Goal: Transaction & Acquisition: Obtain resource

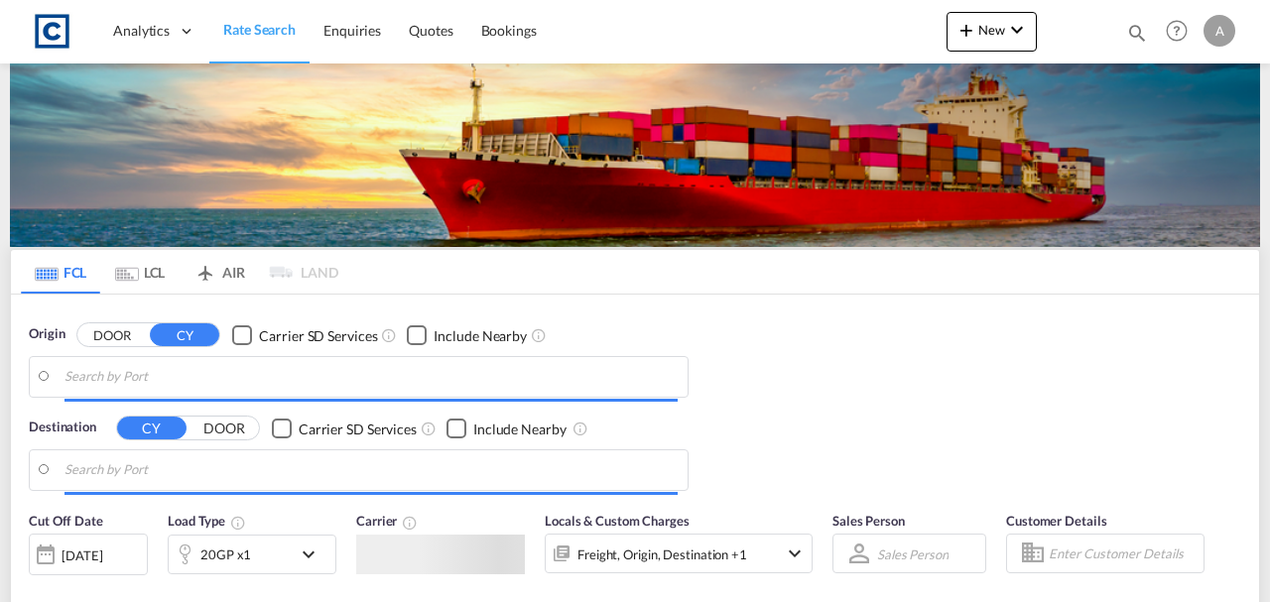
type input "GB-ST4, [GEOGRAPHIC_DATA]"
type input "[GEOGRAPHIC_DATA] (ex [GEOGRAPHIC_DATA]), INCCU"
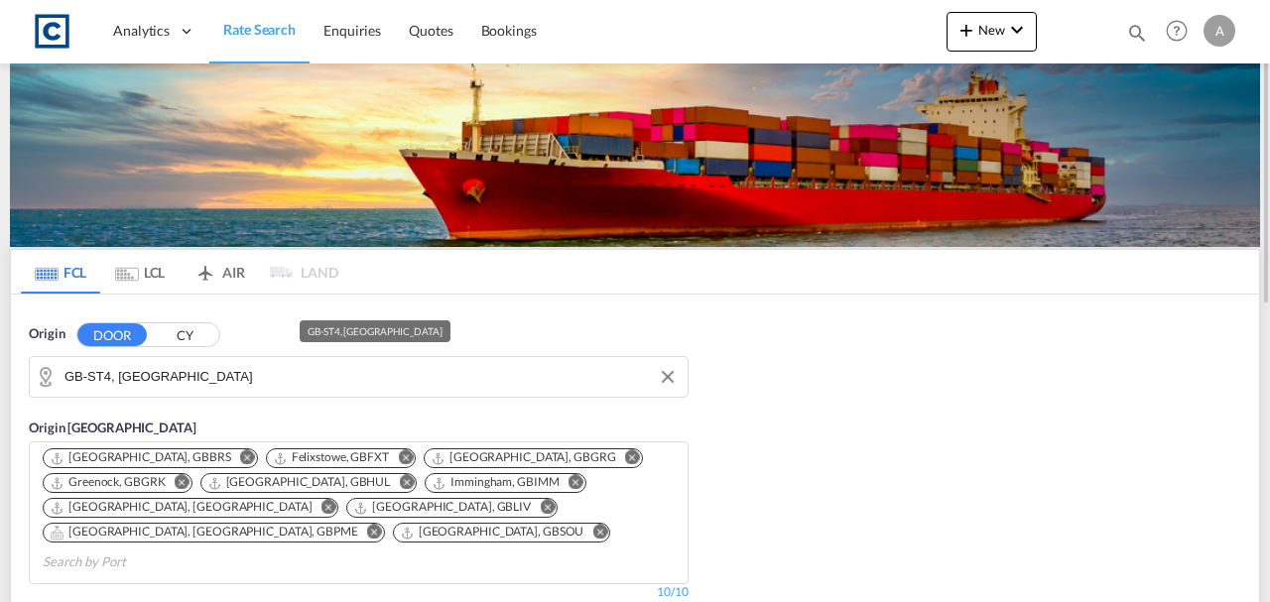
click at [240, 373] on input "GB-ST4, [GEOGRAPHIC_DATA]" at bounding box center [370, 377] width 613 height 30
type input "GB-ST4, [GEOGRAPHIC_DATA]"
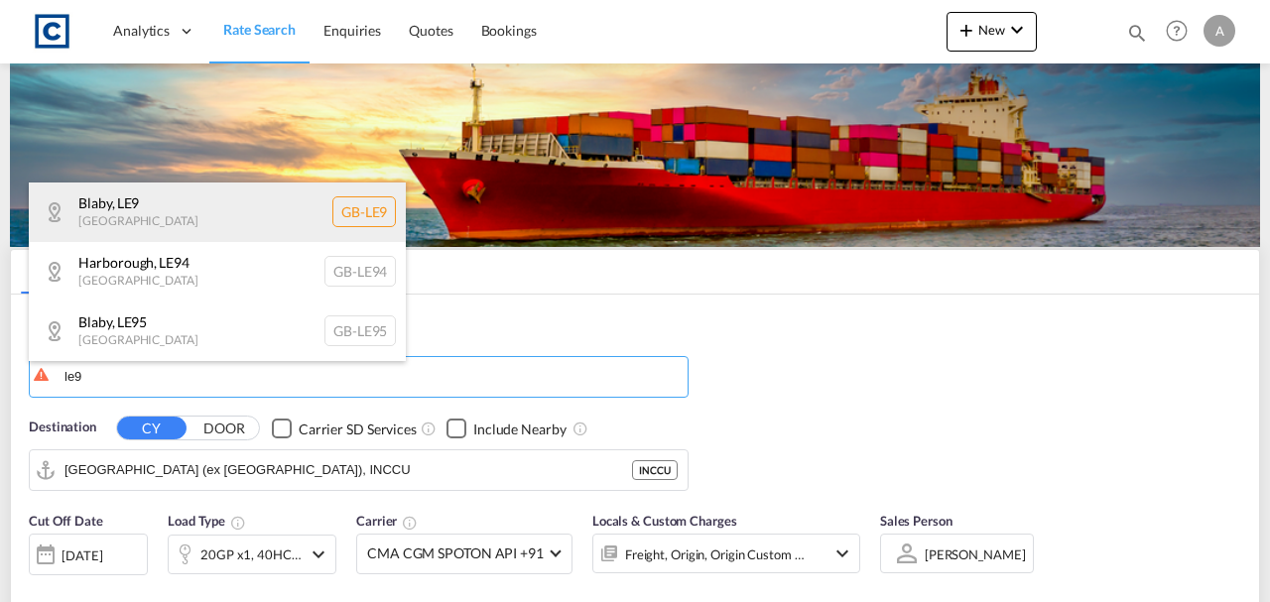
click at [197, 217] on div "Blaby , LE9 [GEOGRAPHIC_DATA] [GEOGRAPHIC_DATA]-LE9" at bounding box center [217, 213] width 377 height 60
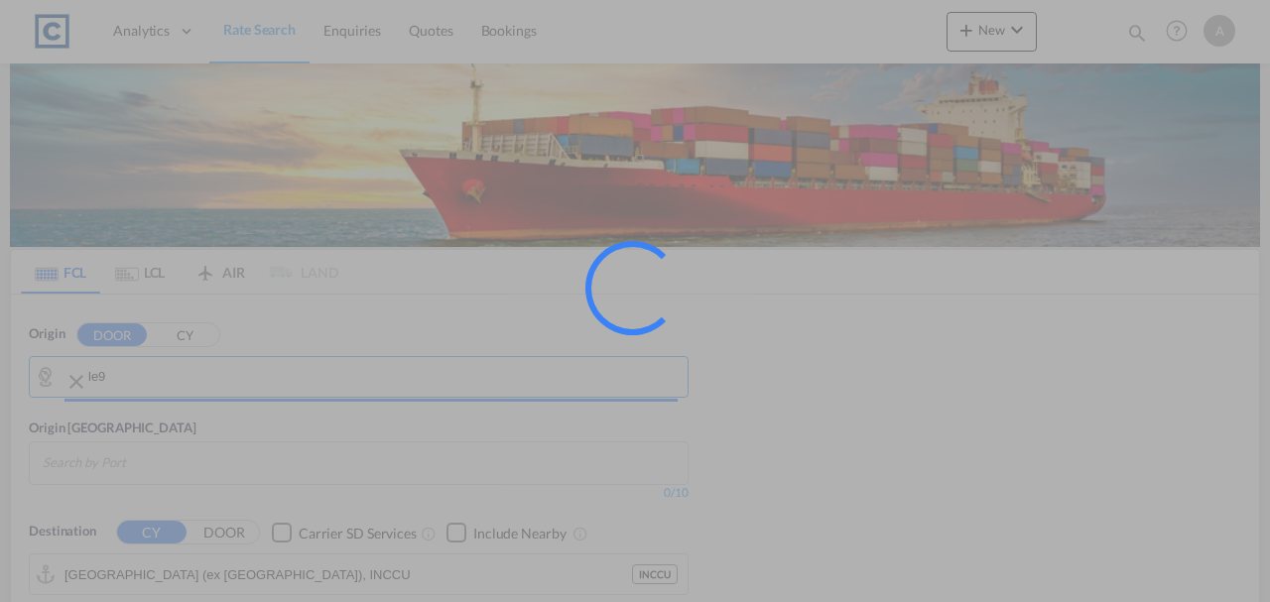
type input "GB-LE9, Blaby"
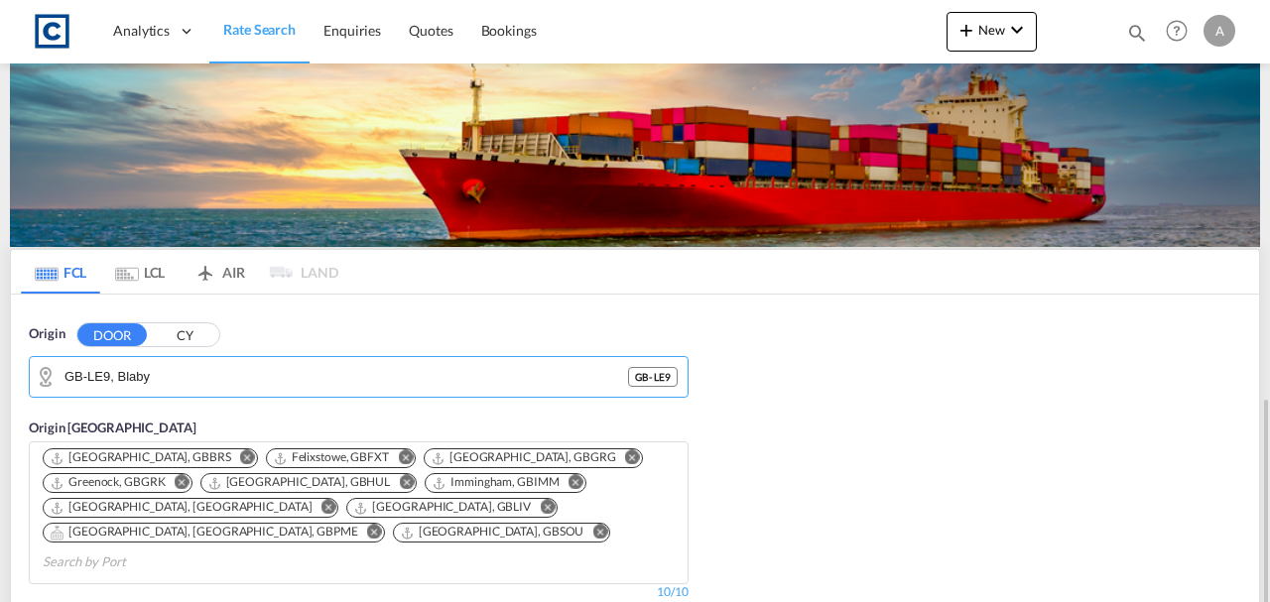
scroll to position [264, 0]
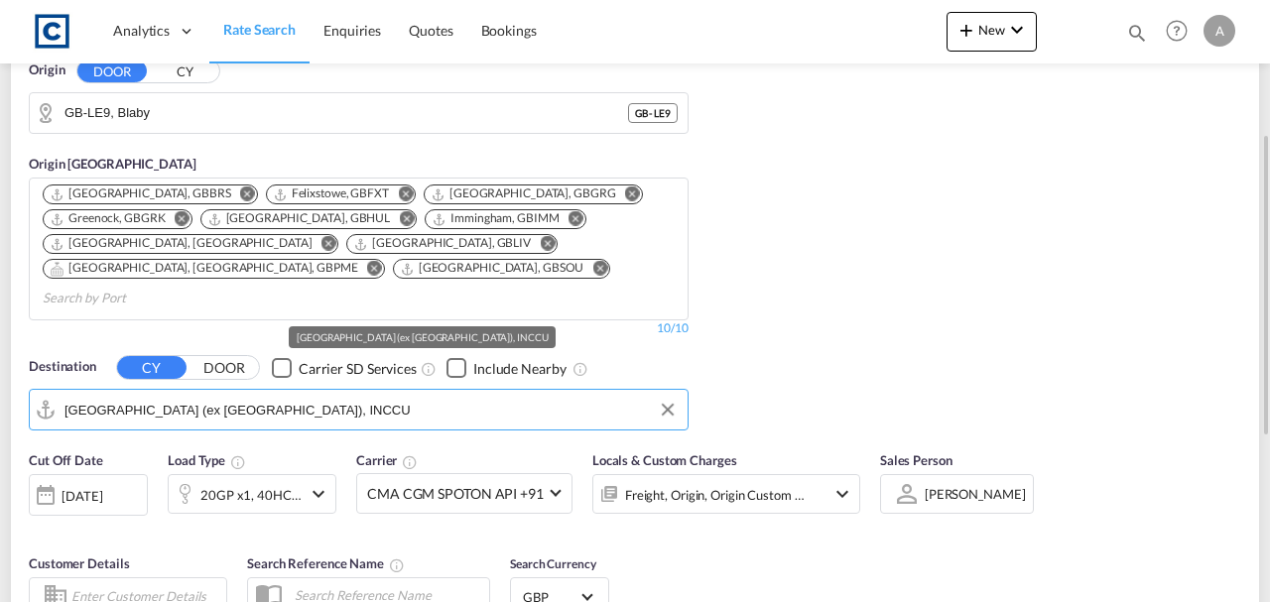
click at [198, 395] on input "[GEOGRAPHIC_DATA] (ex [GEOGRAPHIC_DATA]), INCCU" at bounding box center [370, 410] width 613 height 30
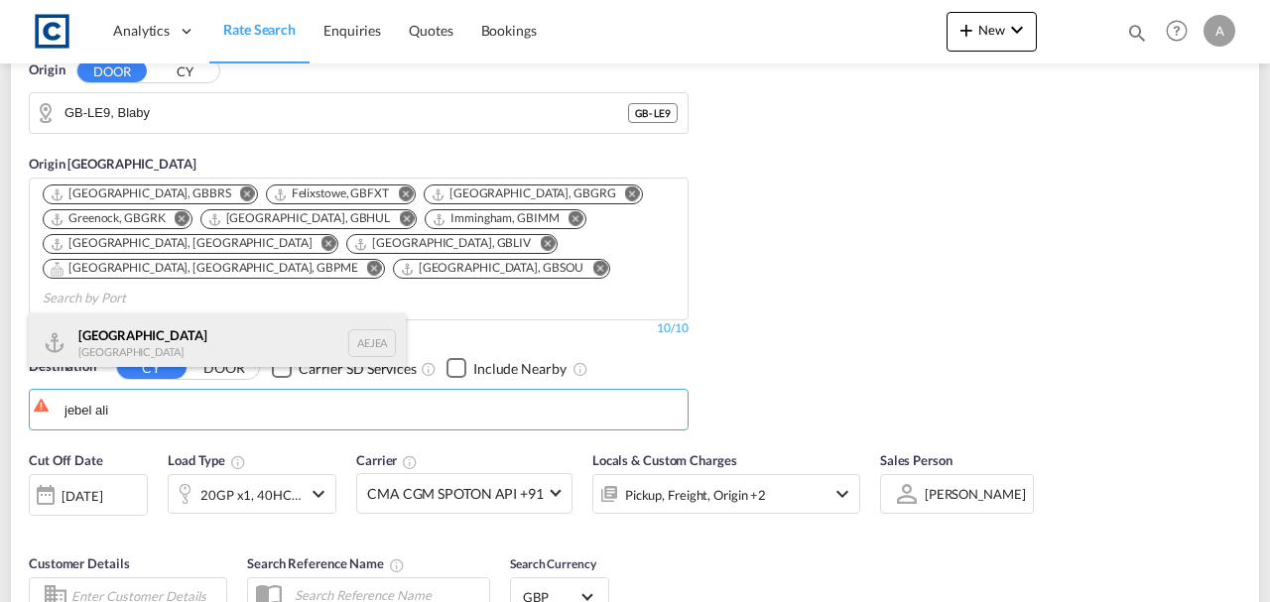
click at [189, 343] on div "[GEOGRAPHIC_DATA] [GEOGRAPHIC_DATA]" at bounding box center [217, 344] width 377 height 60
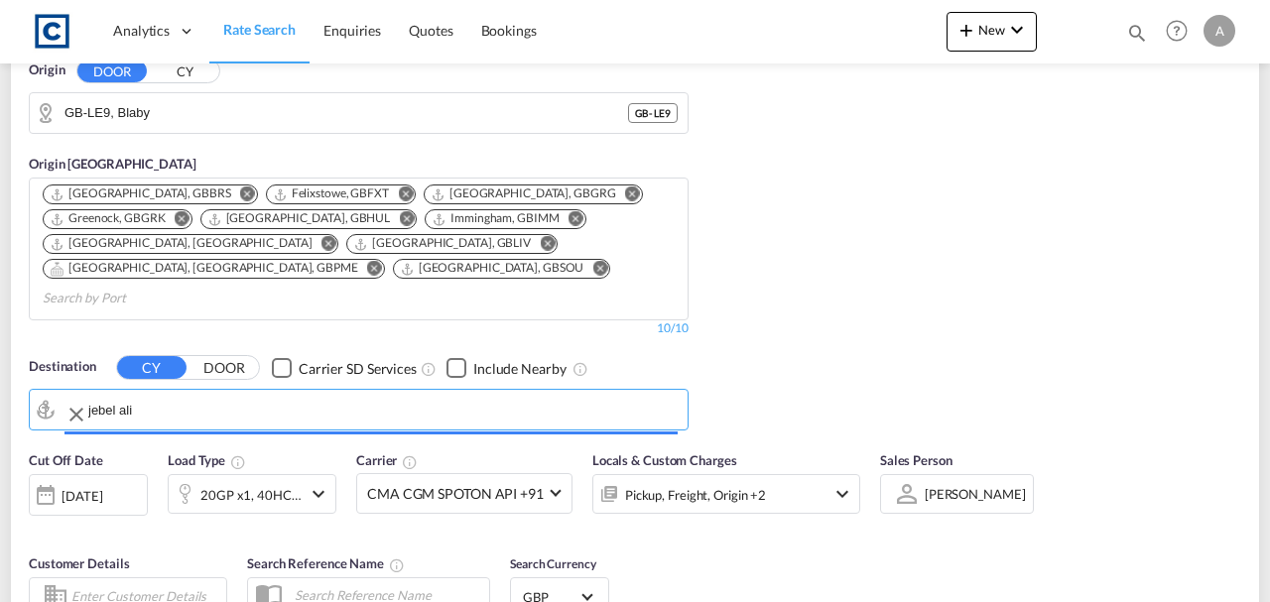
type input "[GEOGRAPHIC_DATA], [GEOGRAPHIC_DATA]"
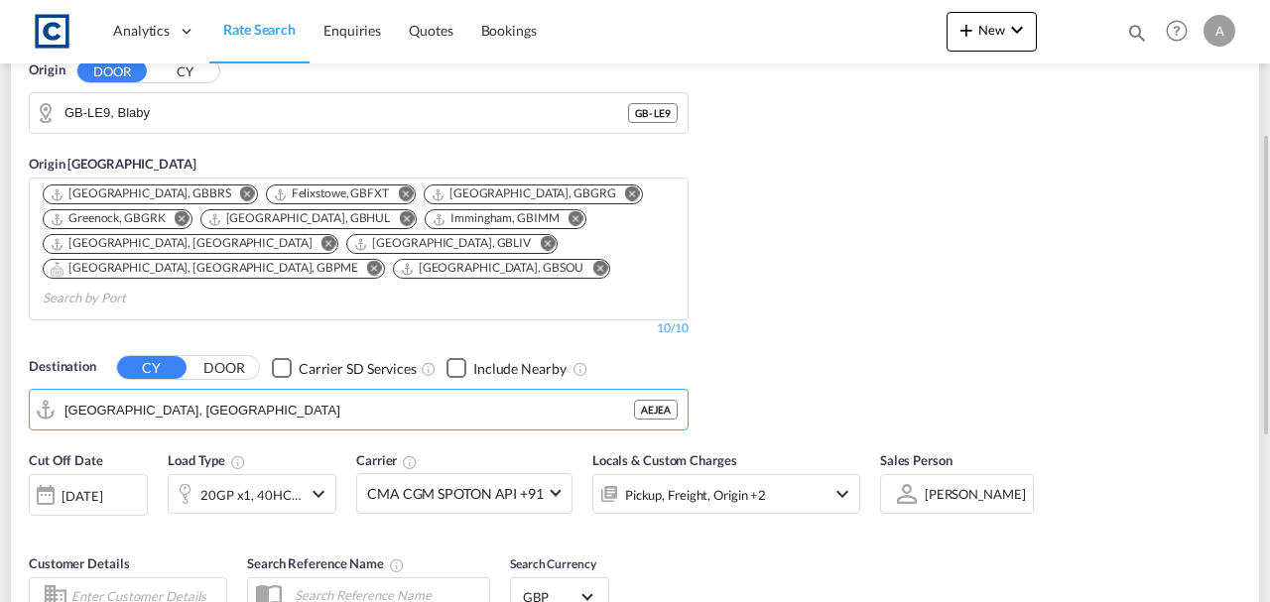
click at [790, 474] on div "Pickup, Freight, Origin +2" at bounding box center [699, 494] width 212 height 40
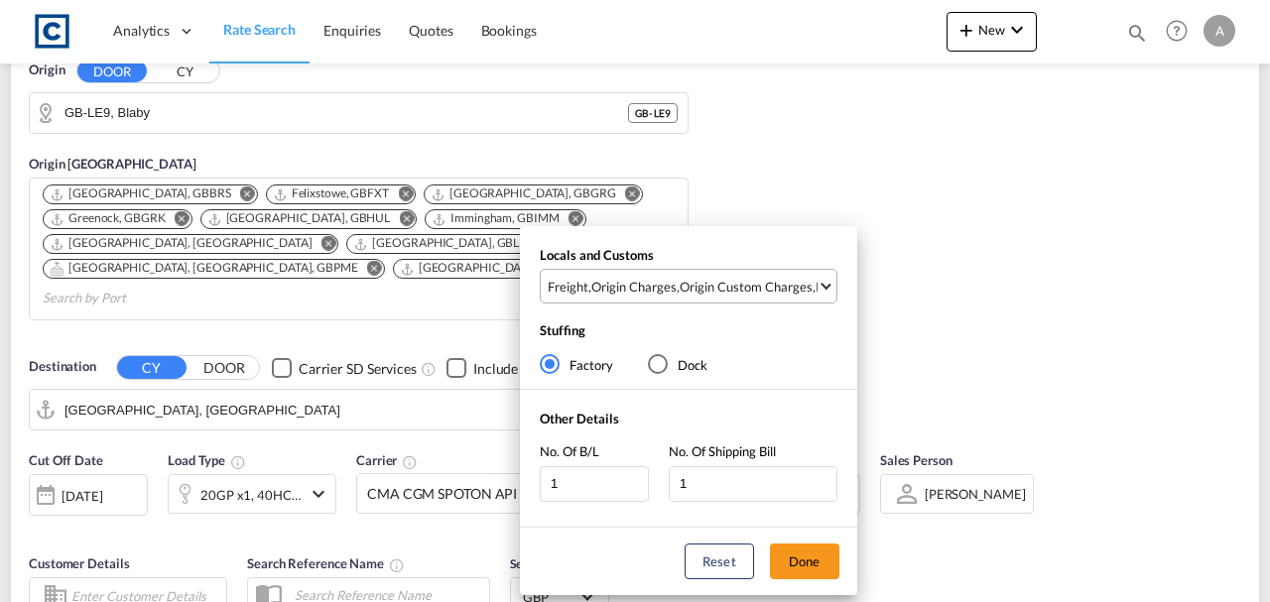
click at [751, 288] on div "Origin Custom Charges" at bounding box center [746, 287] width 133 height 18
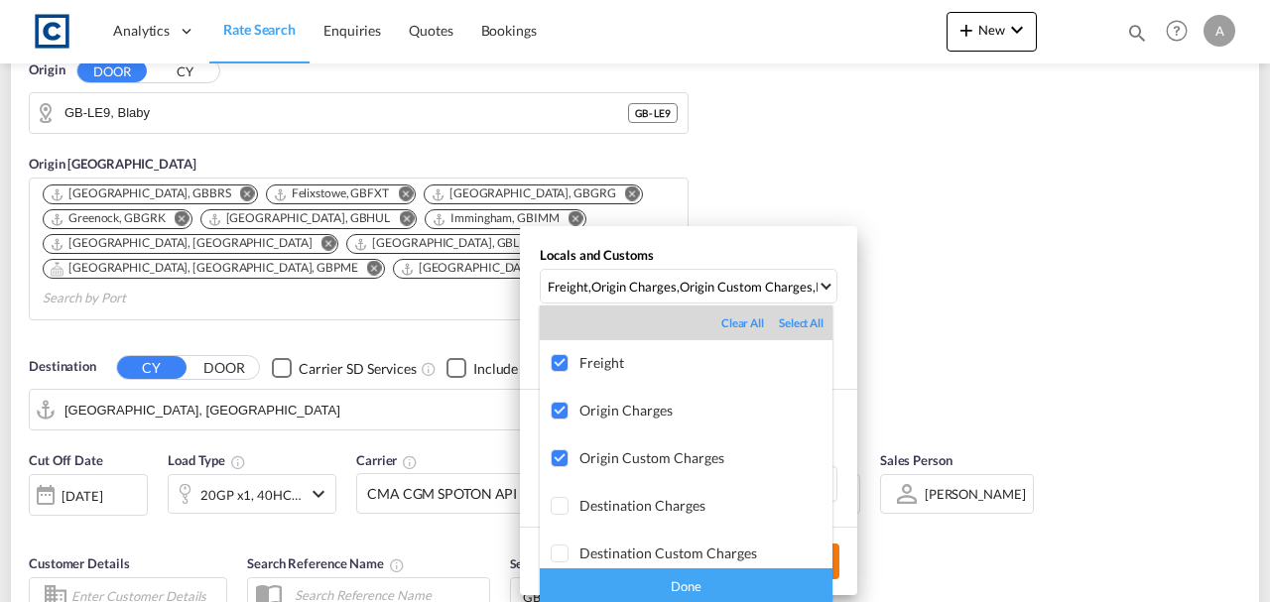
drag, startPoint x: 720, startPoint y: 583, endPoint x: 772, endPoint y: 558, distance: 57.7
click at [724, 583] on div "Done" at bounding box center [686, 586] width 293 height 35
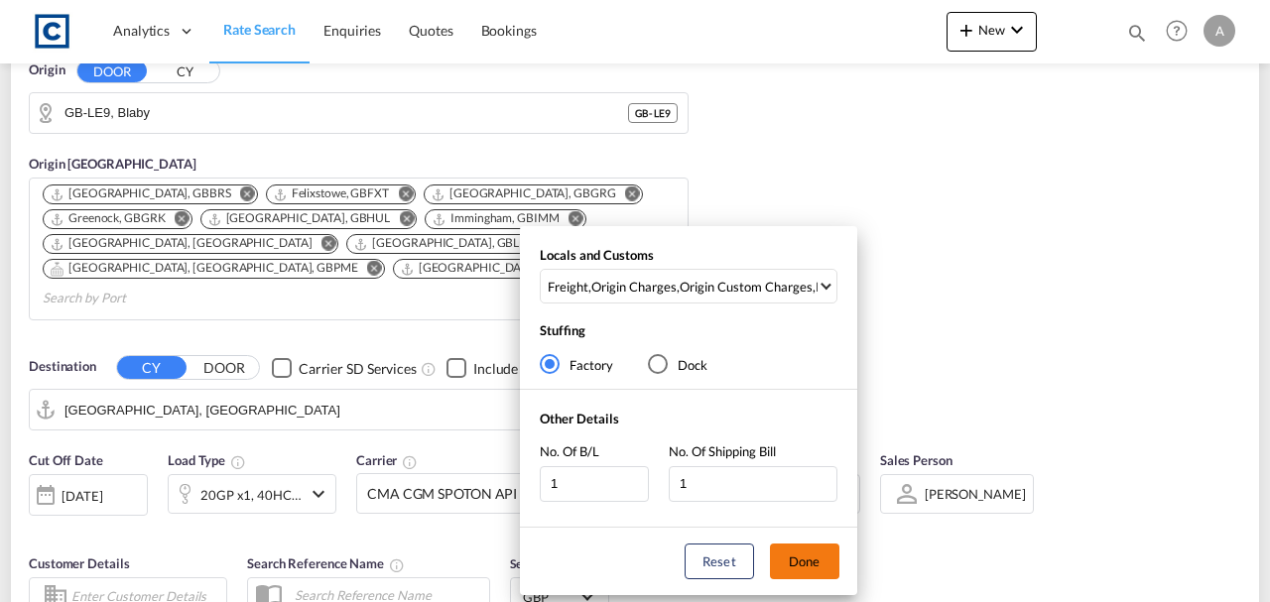
click at [811, 556] on button "Done" at bounding box center [804, 562] width 69 height 36
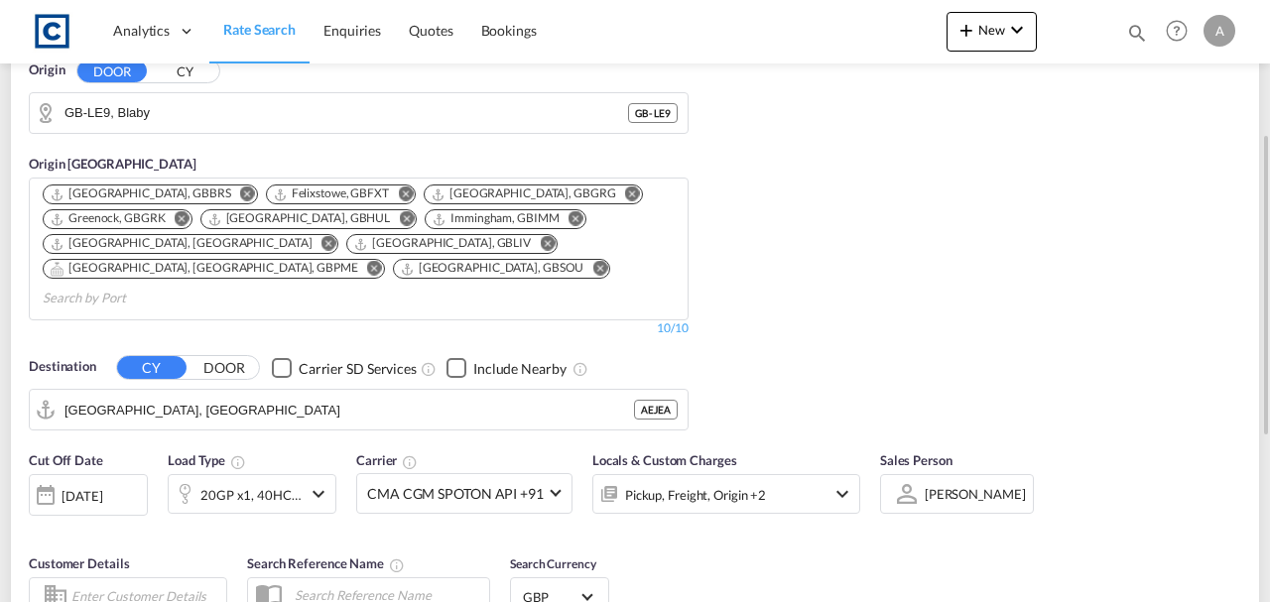
click at [903, 296] on div "Origin DOOR CY GB-LE9, Blaby GB - LE9 Origin [GEOGRAPHIC_DATA] [GEOGRAPHIC_DATA…" at bounding box center [635, 236] width 1248 height 410
click at [240, 481] on div "20GP x1, 40HC x1" at bounding box center [250, 495] width 101 height 28
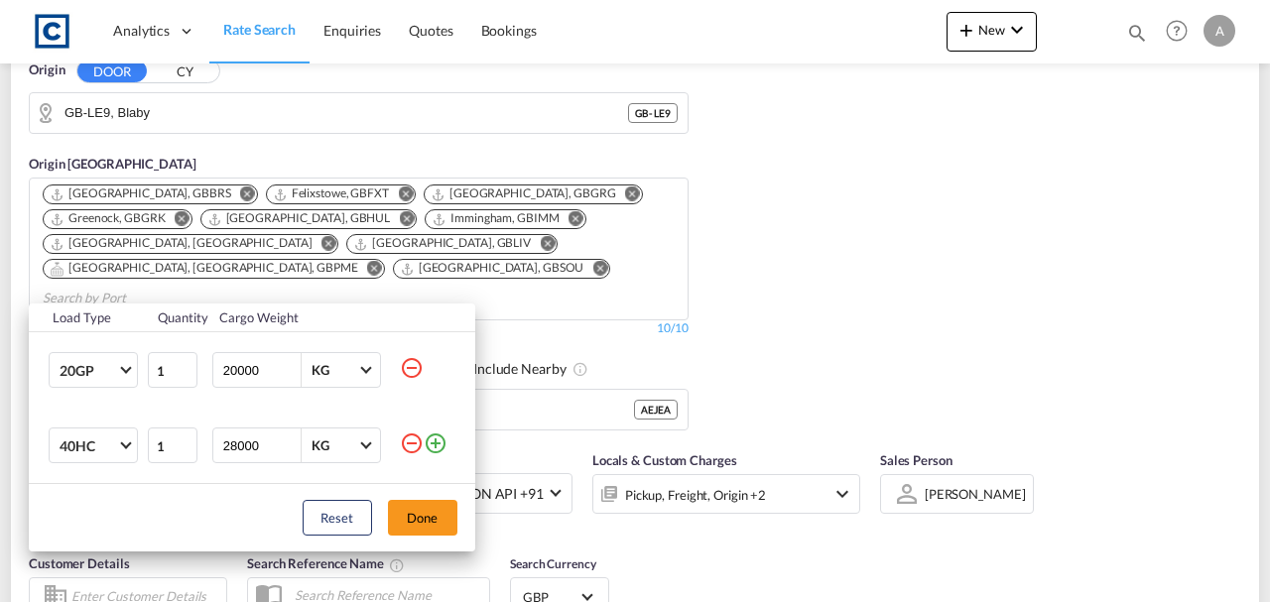
click at [415, 370] on md-icon "icon-minus-circle-outline" at bounding box center [412, 368] width 24 height 24
type input "28000"
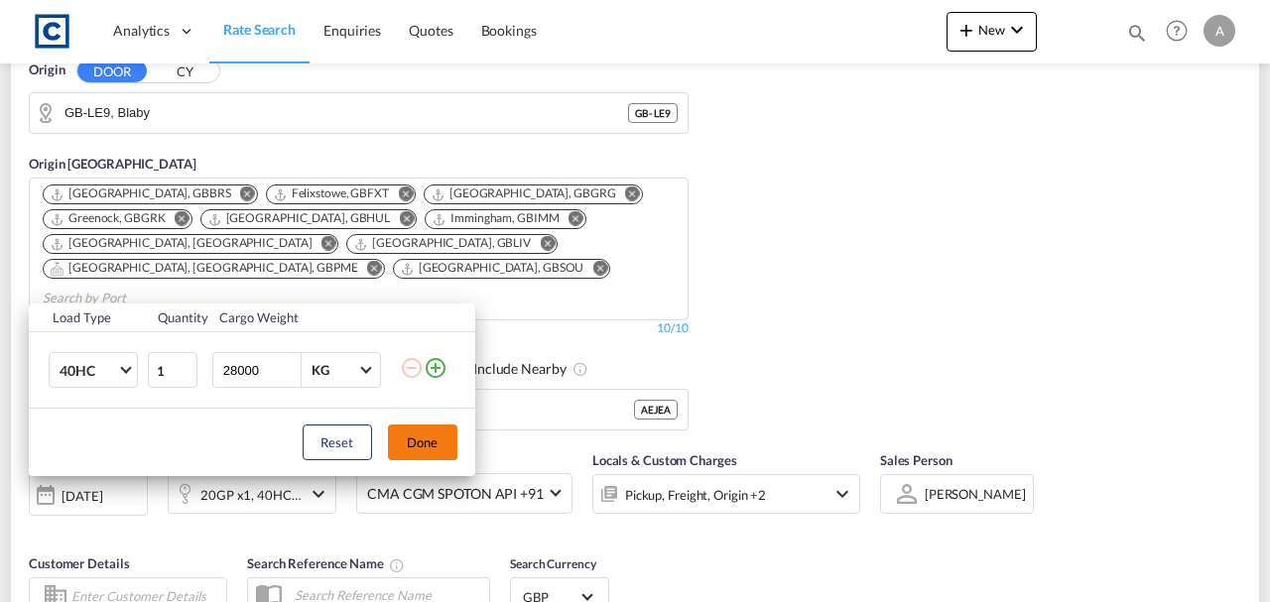
click at [407, 449] on button "Done" at bounding box center [422, 443] width 69 height 36
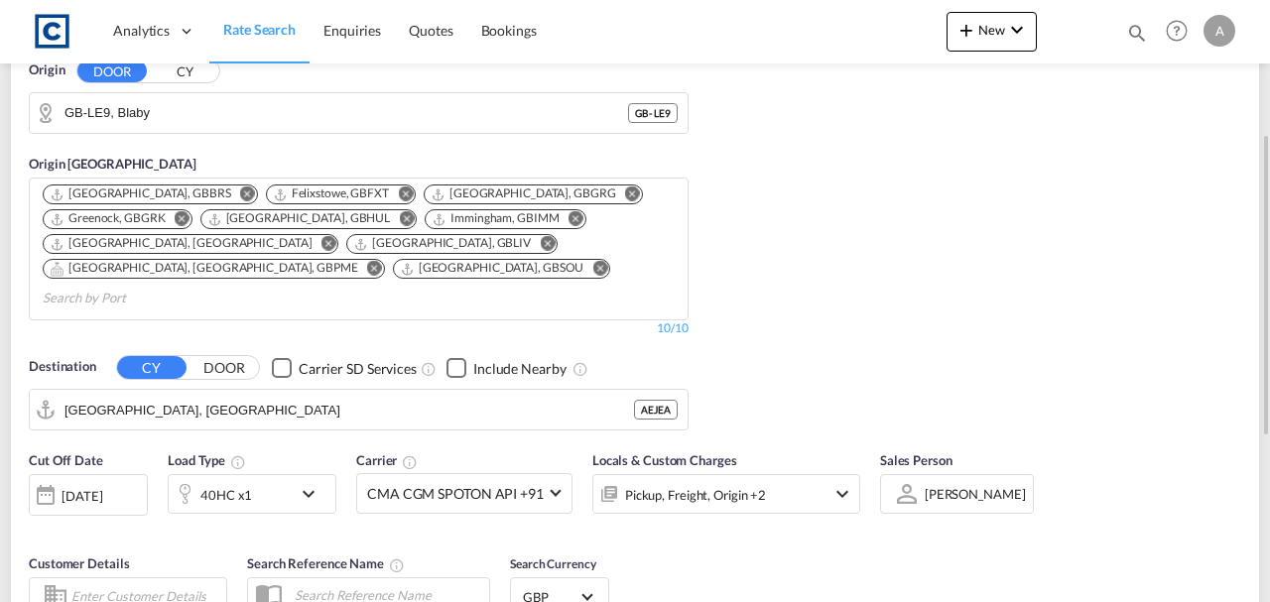
click at [855, 345] on div "Origin DOOR CY GB-LE9, Blaby GB - LE9 Origin [GEOGRAPHIC_DATA] [GEOGRAPHIC_DATA…" at bounding box center [635, 236] width 1248 height 410
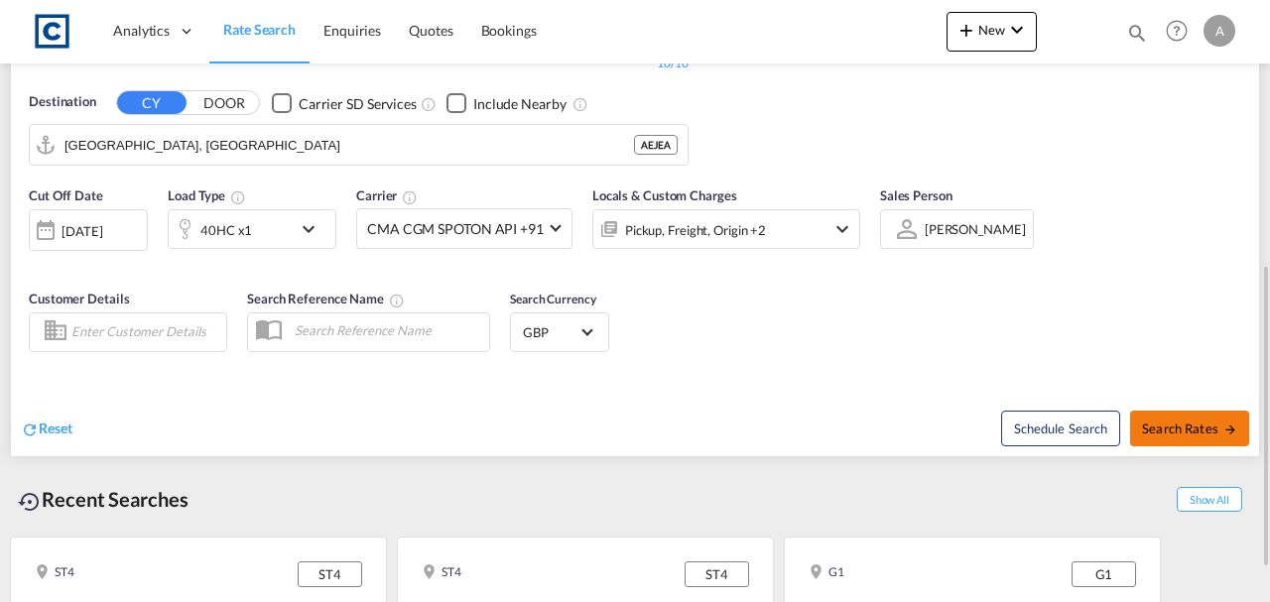
click at [1160, 411] on button "Search Rates" at bounding box center [1189, 429] width 119 height 36
type input "LE9 to AEJEA / [DATE]"
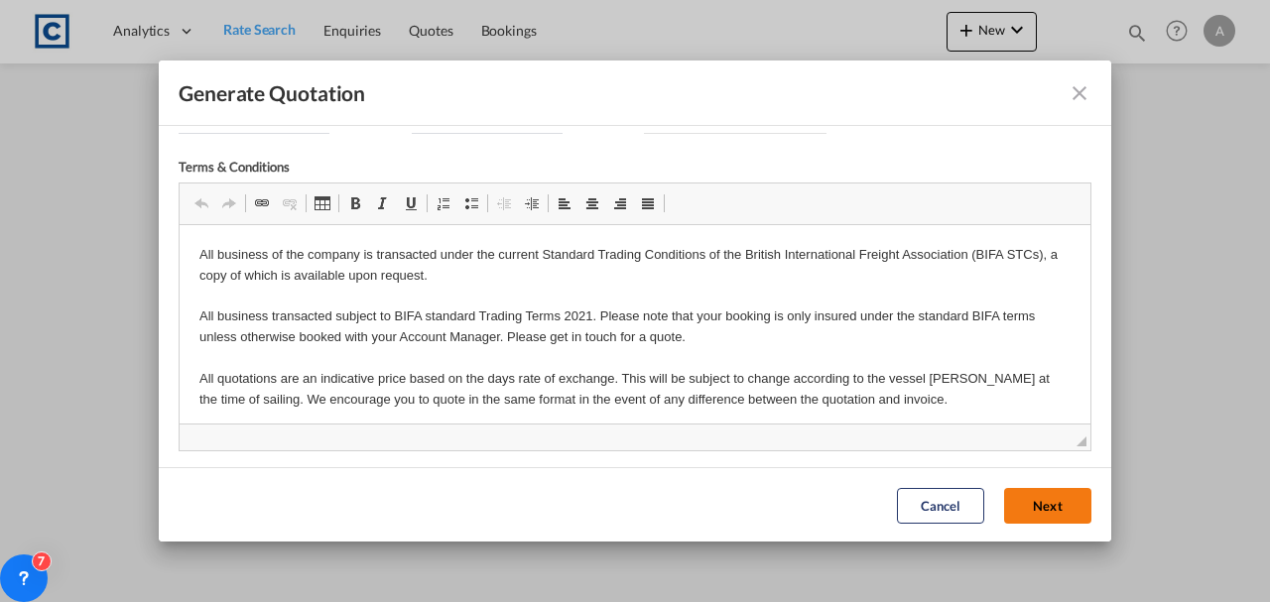
click at [1024, 505] on button "Next" at bounding box center [1047, 505] width 87 height 36
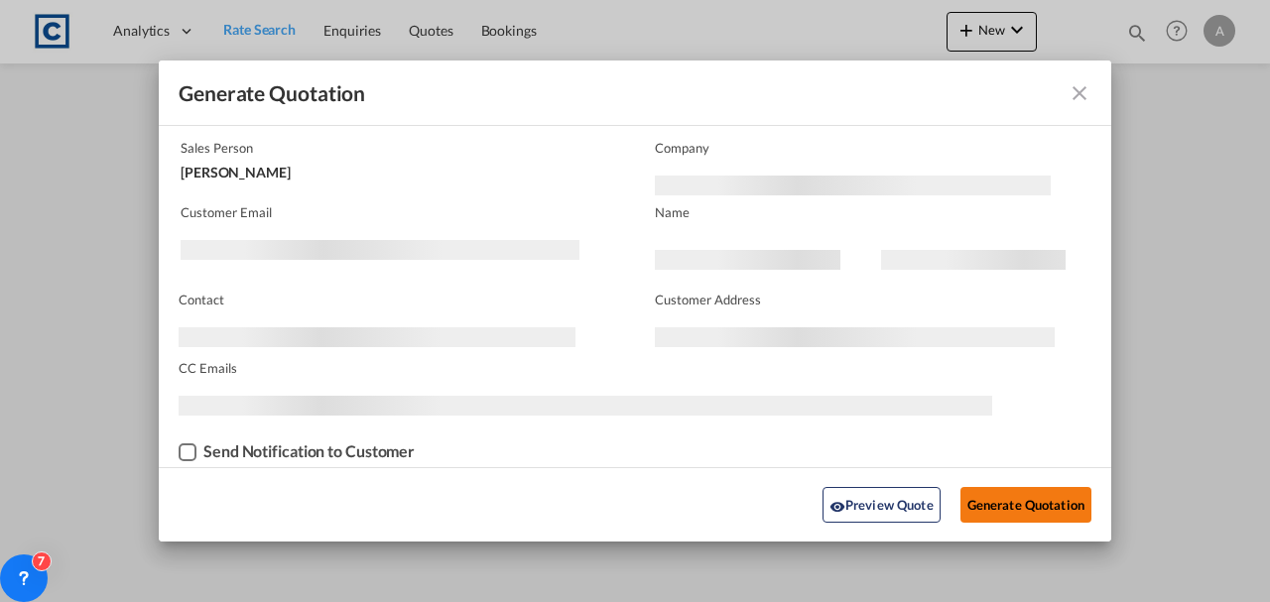
scroll to position [120, 0]
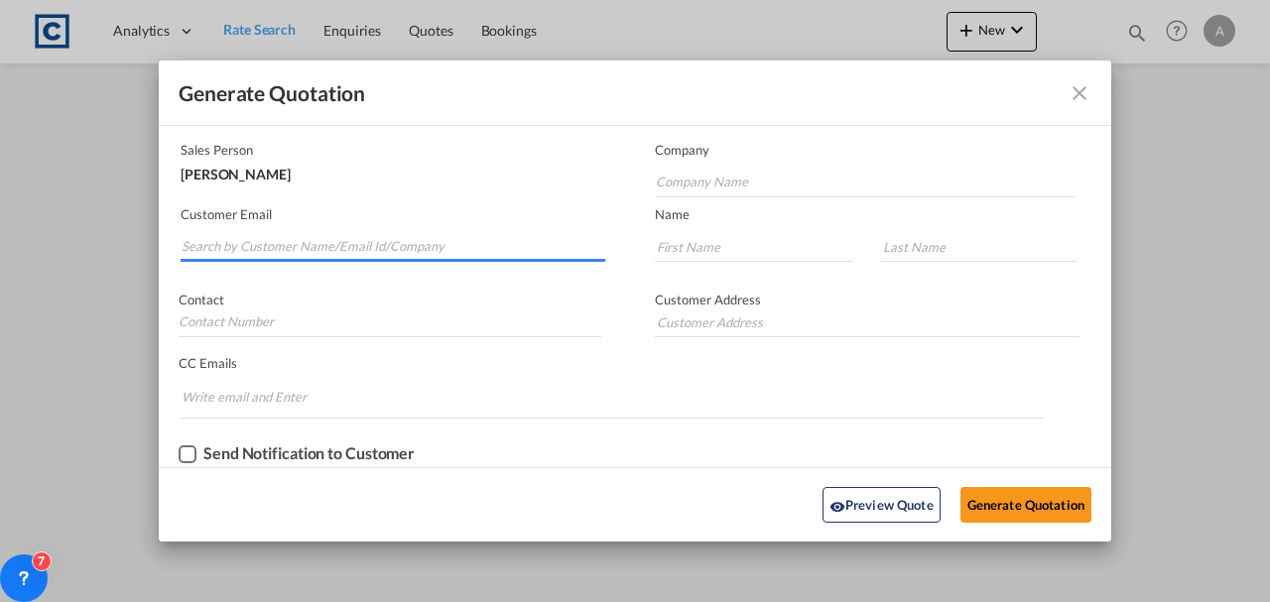
click at [303, 250] on input "Search by Customer Name/Email Id/Company" at bounding box center [394, 247] width 424 height 30
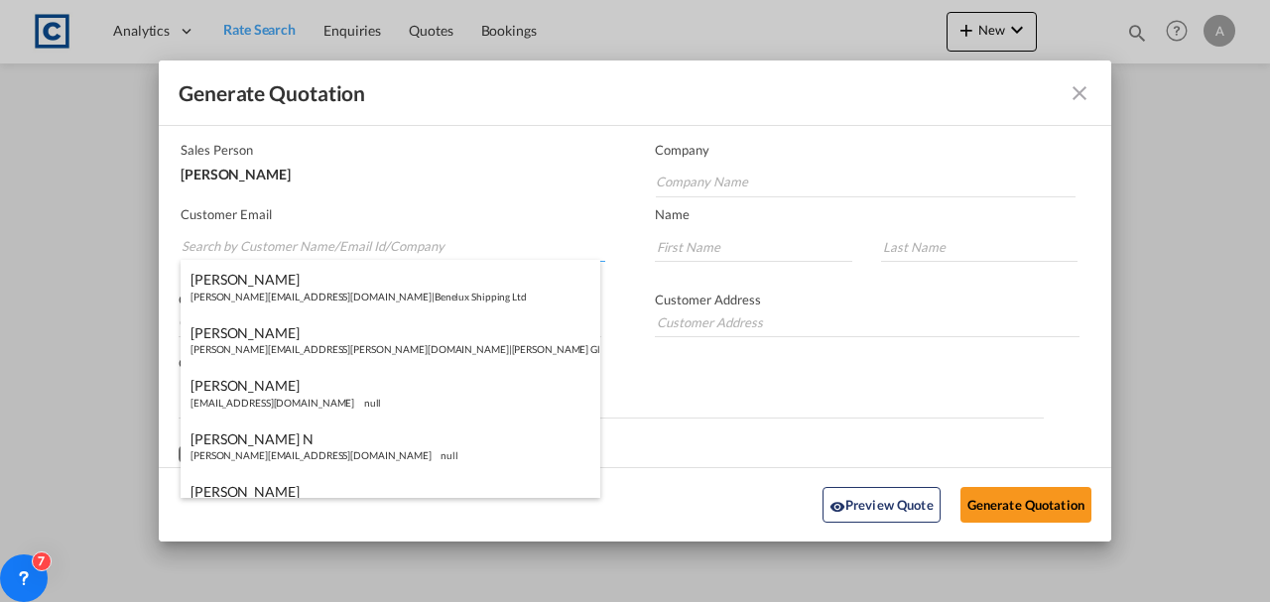
paste input "[PERSON_NAME][EMAIL_ADDRESS][DOMAIN_NAME]"
type input "[PERSON_NAME][EMAIL_ADDRESS][DOMAIN_NAME]"
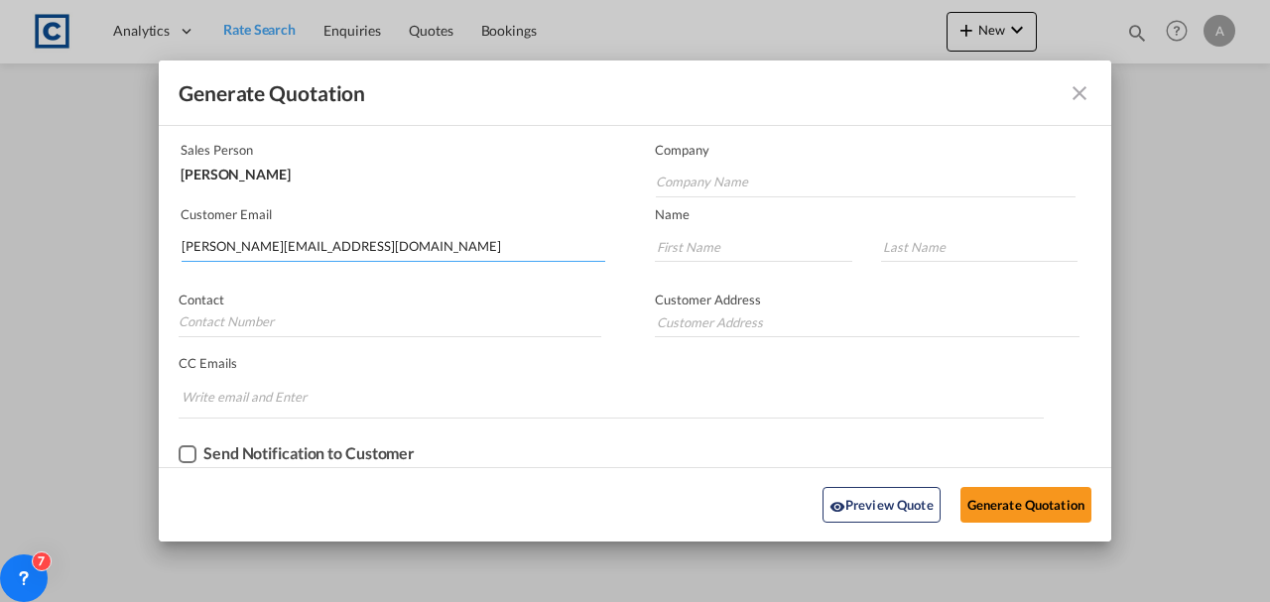
click at [379, 237] on input "[PERSON_NAME][EMAIL_ADDRESS][DOMAIN_NAME]" at bounding box center [394, 247] width 424 height 30
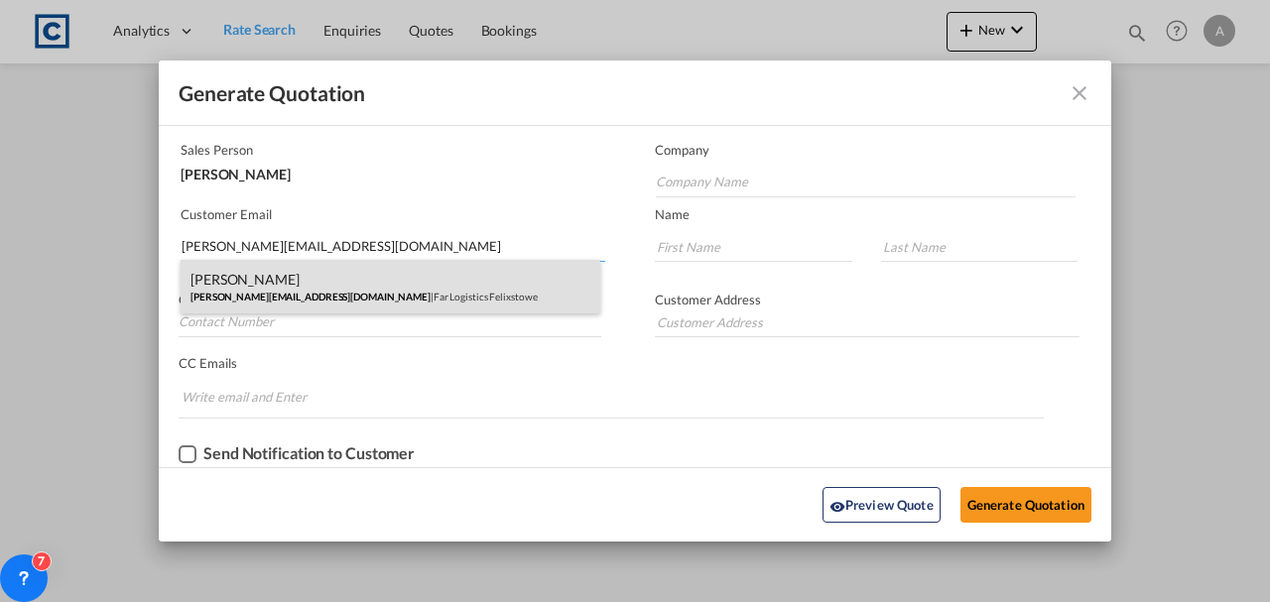
click at [378, 294] on div "[PERSON_NAME] [PERSON_NAME][EMAIL_ADDRESS][DOMAIN_NAME] | Far Logistics Felixst…" at bounding box center [391, 287] width 420 height 54
type input "Far Logistics Felixstowe"
type input "[PERSON_NAME]"
type input "Saker"
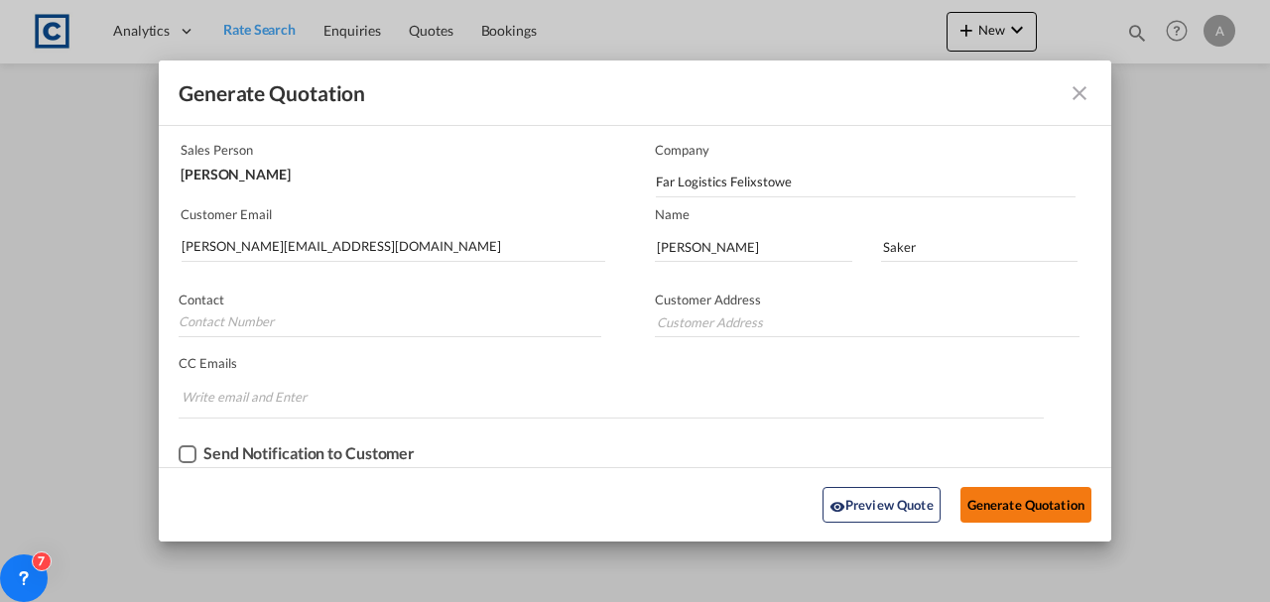
click at [992, 503] on button "Generate Quotation" at bounding box center [1026, 505] width 131 height 36
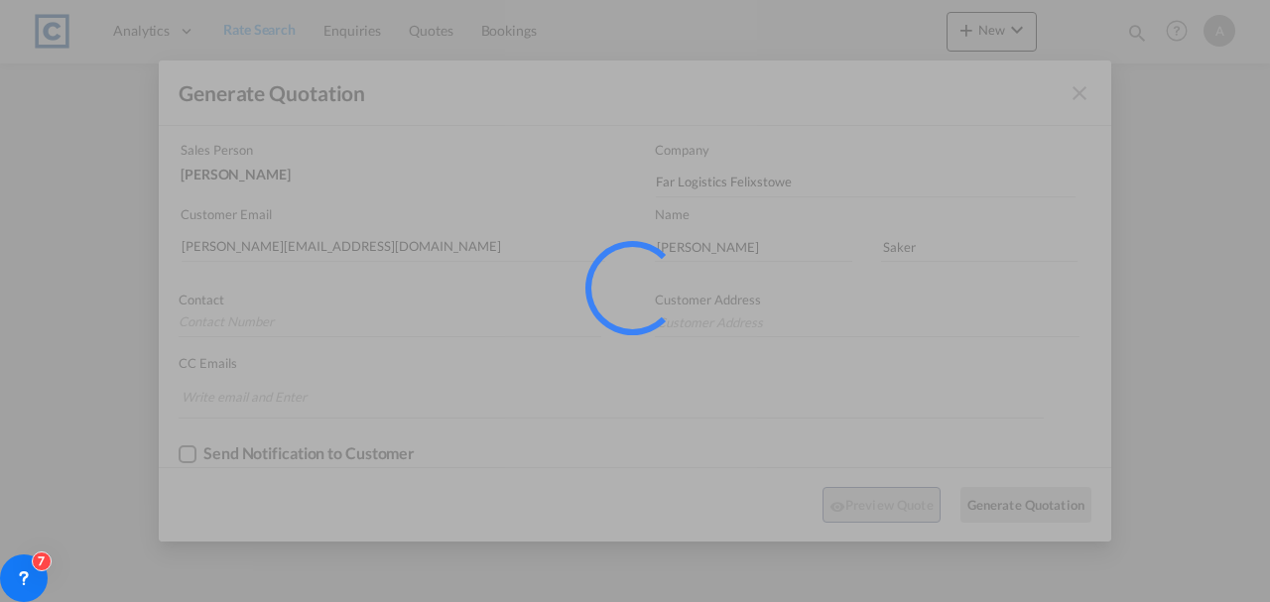
scroll to position [0, 0]
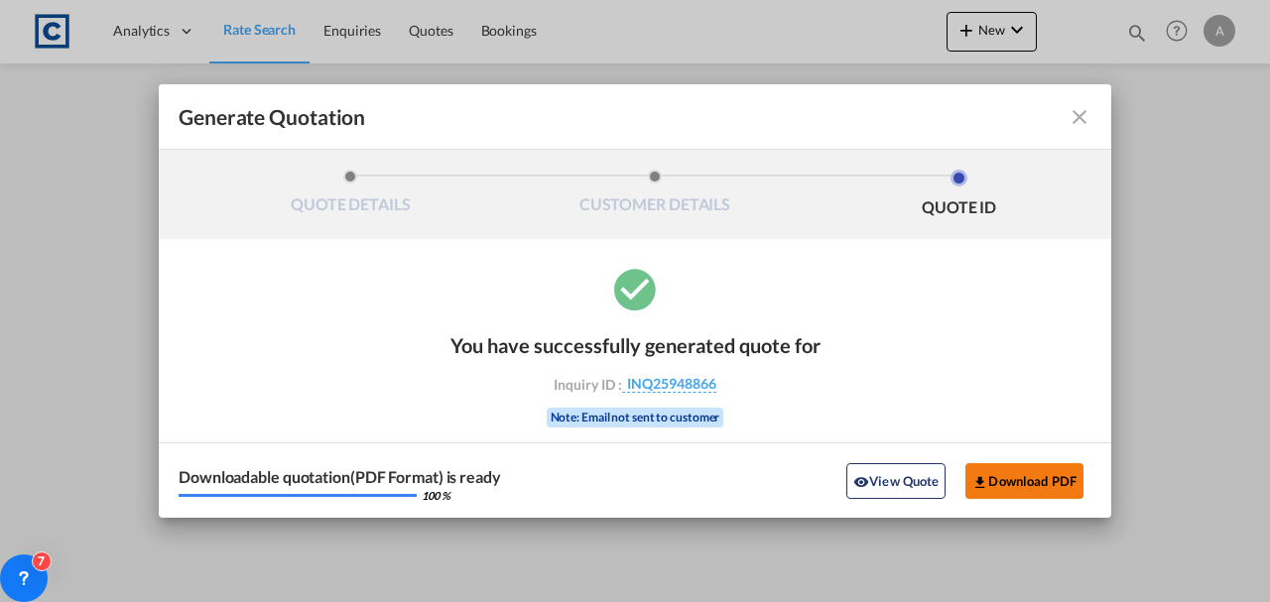
click at [1000, 468] on button "Download PDF" at bounding box center [1024, 481] width 118 height 36
